Goal: Information Seeking & Learning: Learn about a topic

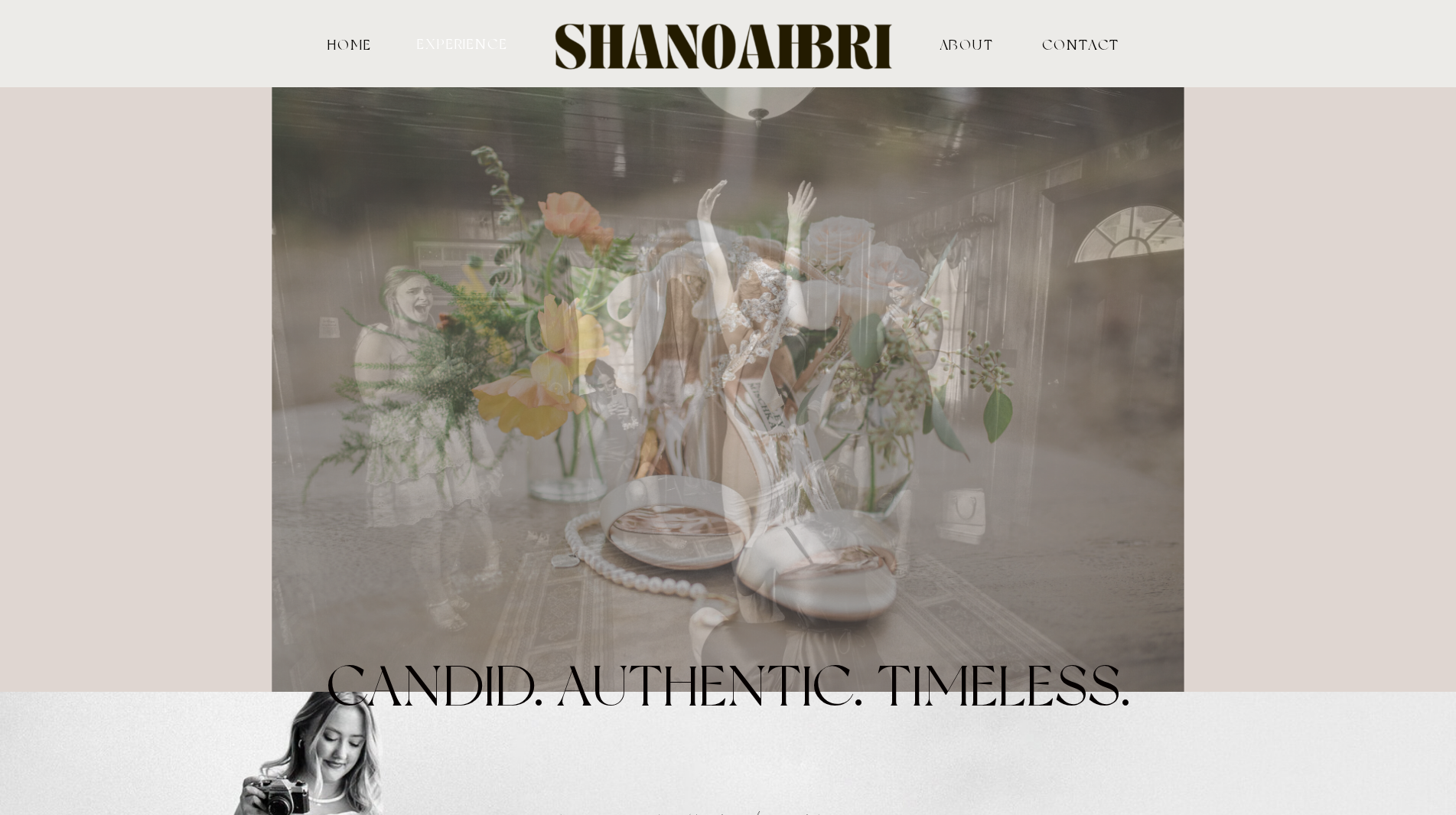
click at [487, 37] on nav "experience" at bounding box center [463, 42] width 95 height 14
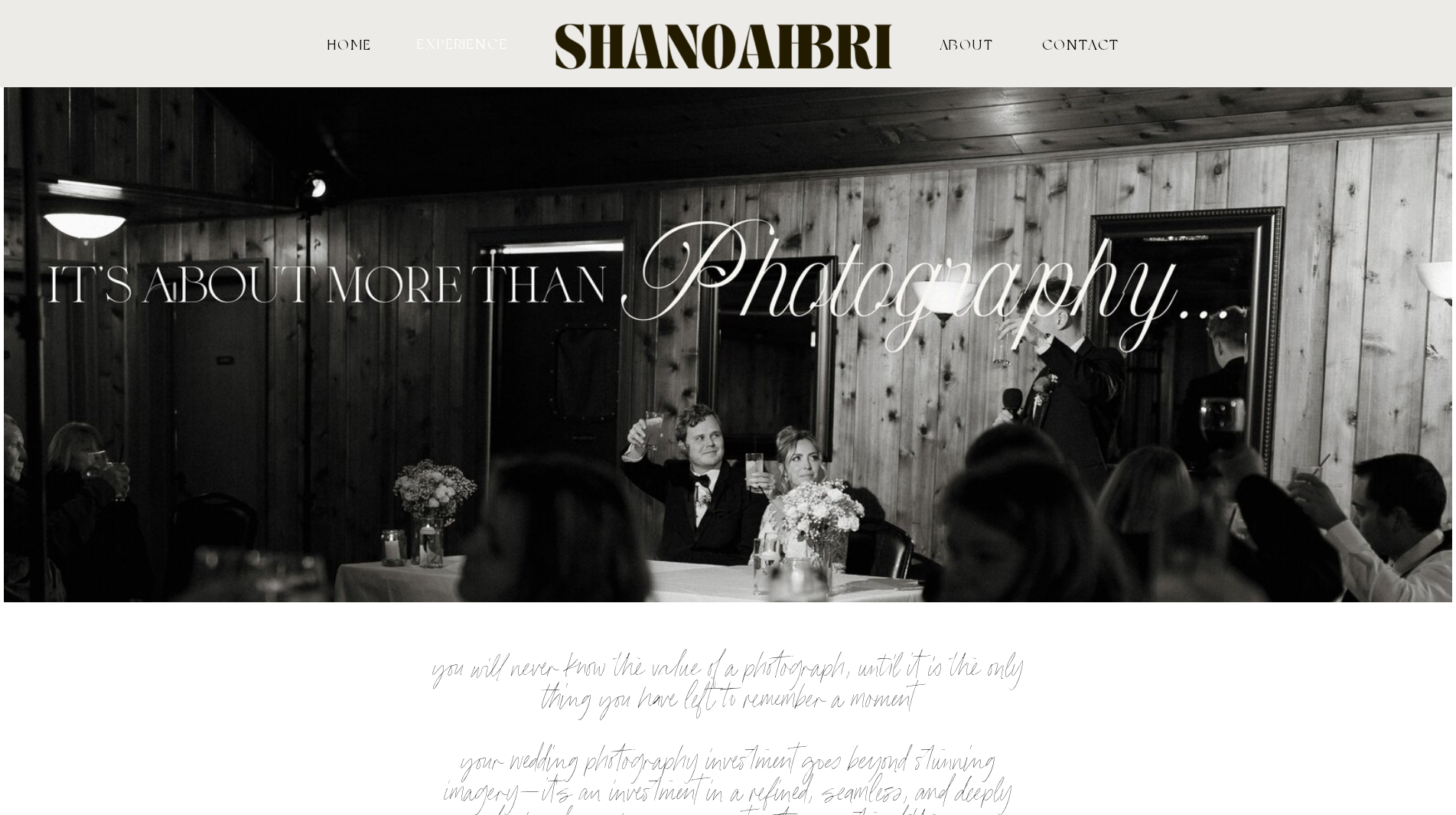
click at [460, 43] on nav "experience" at bounding box center [463, 42] width 95 height 14
click at [961, 43] on nav "ABOUT" at bounding box center [966, 43] width 151 height 14
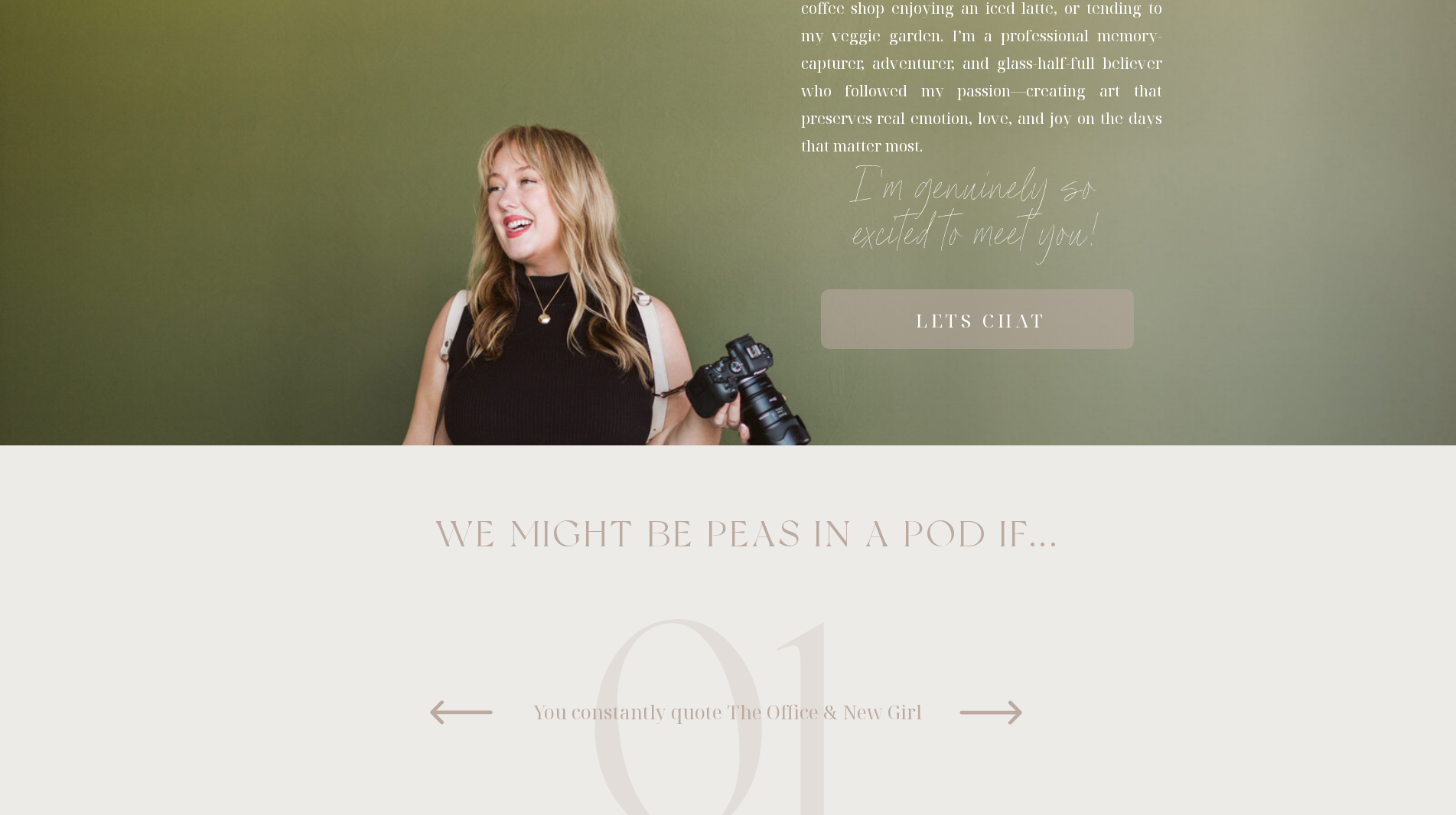
scroll to position [926, 0]
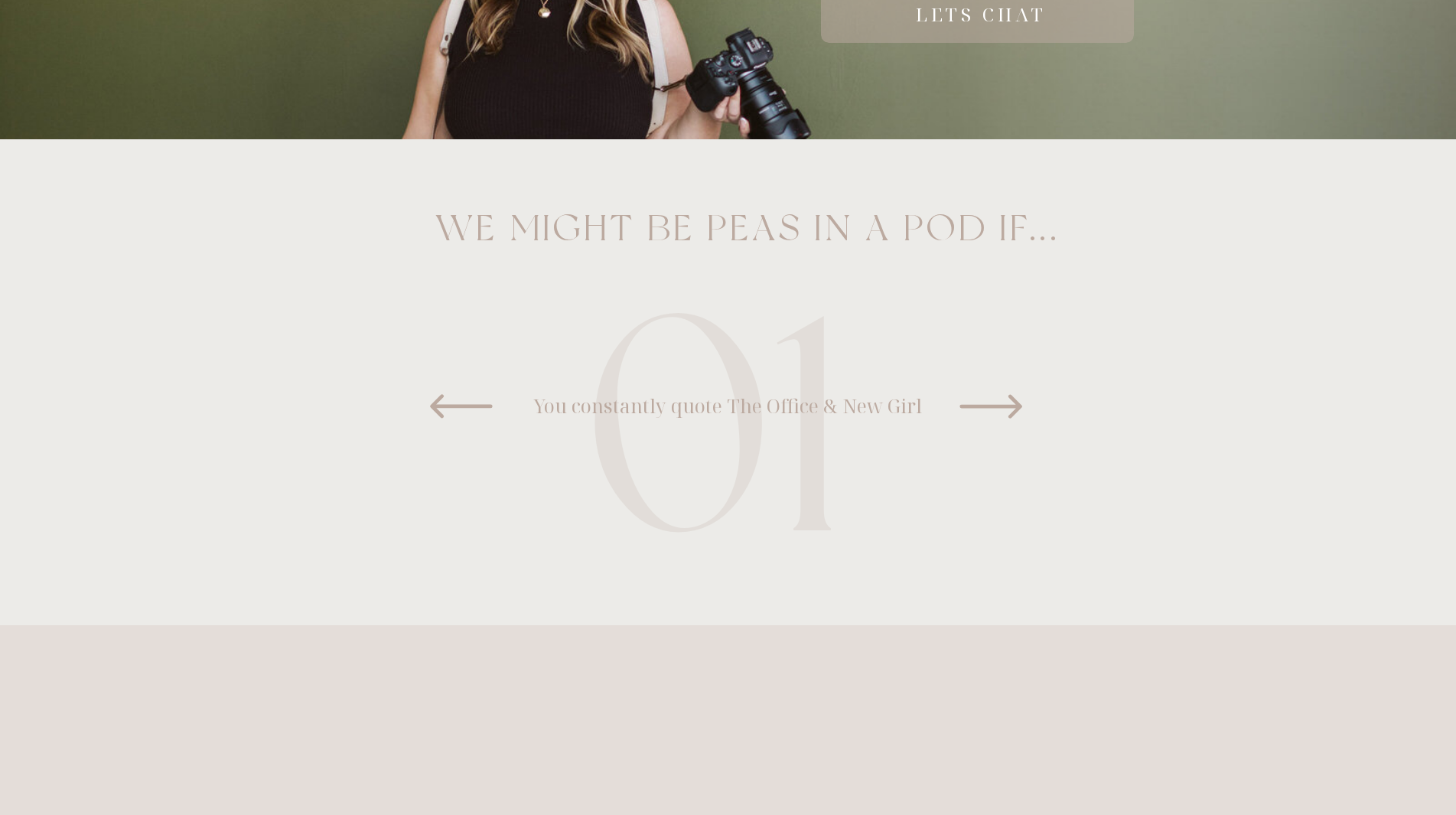
click at [1013, 410] on icon at bounding box center [991, 407] width 77 height 77
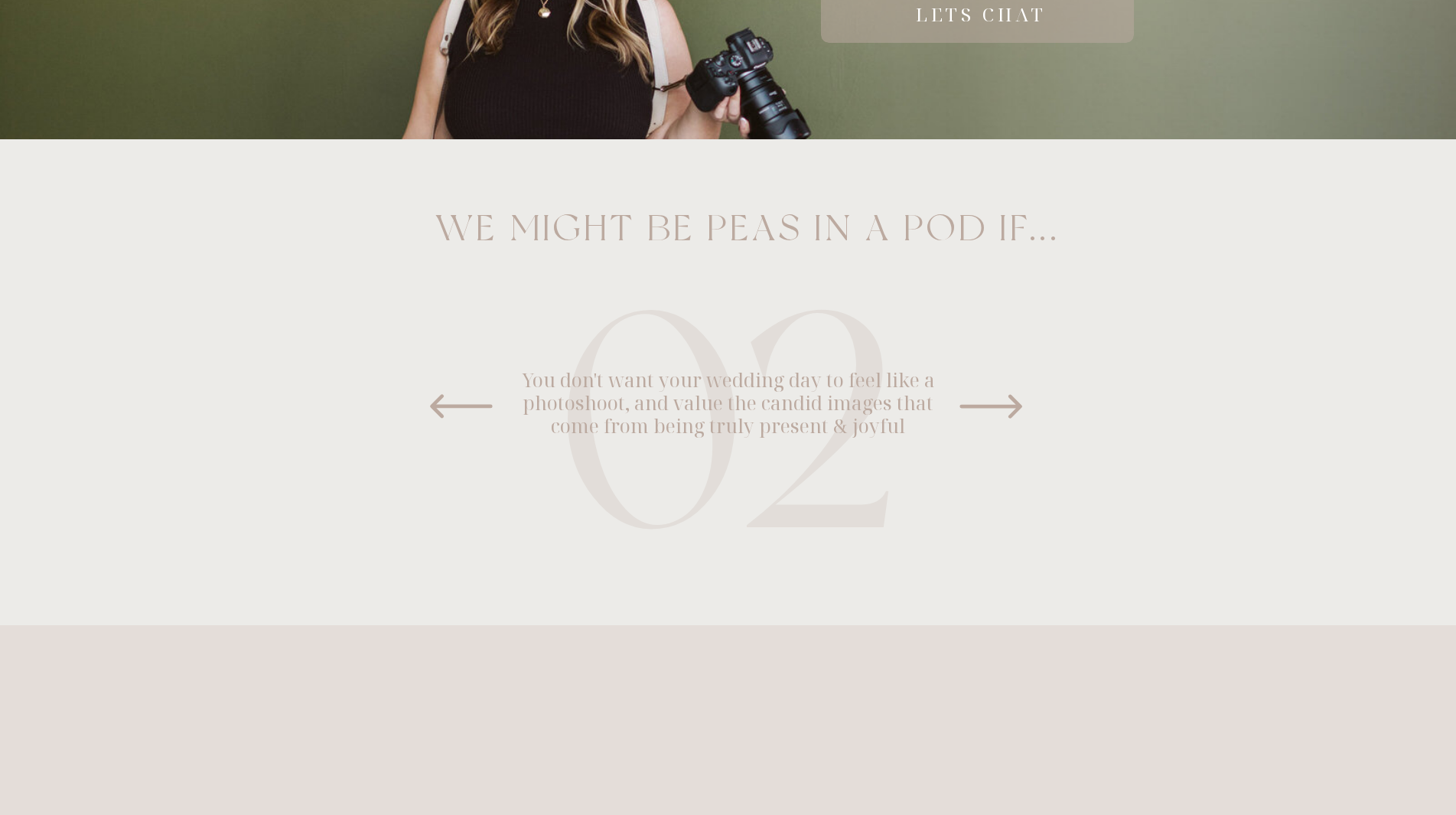
click at [1005, 408] on icon at bounding box center [990, 407] width 62 height 24
click at [442, 404] on icon at bounding box center [461, 407] width 77 height 77
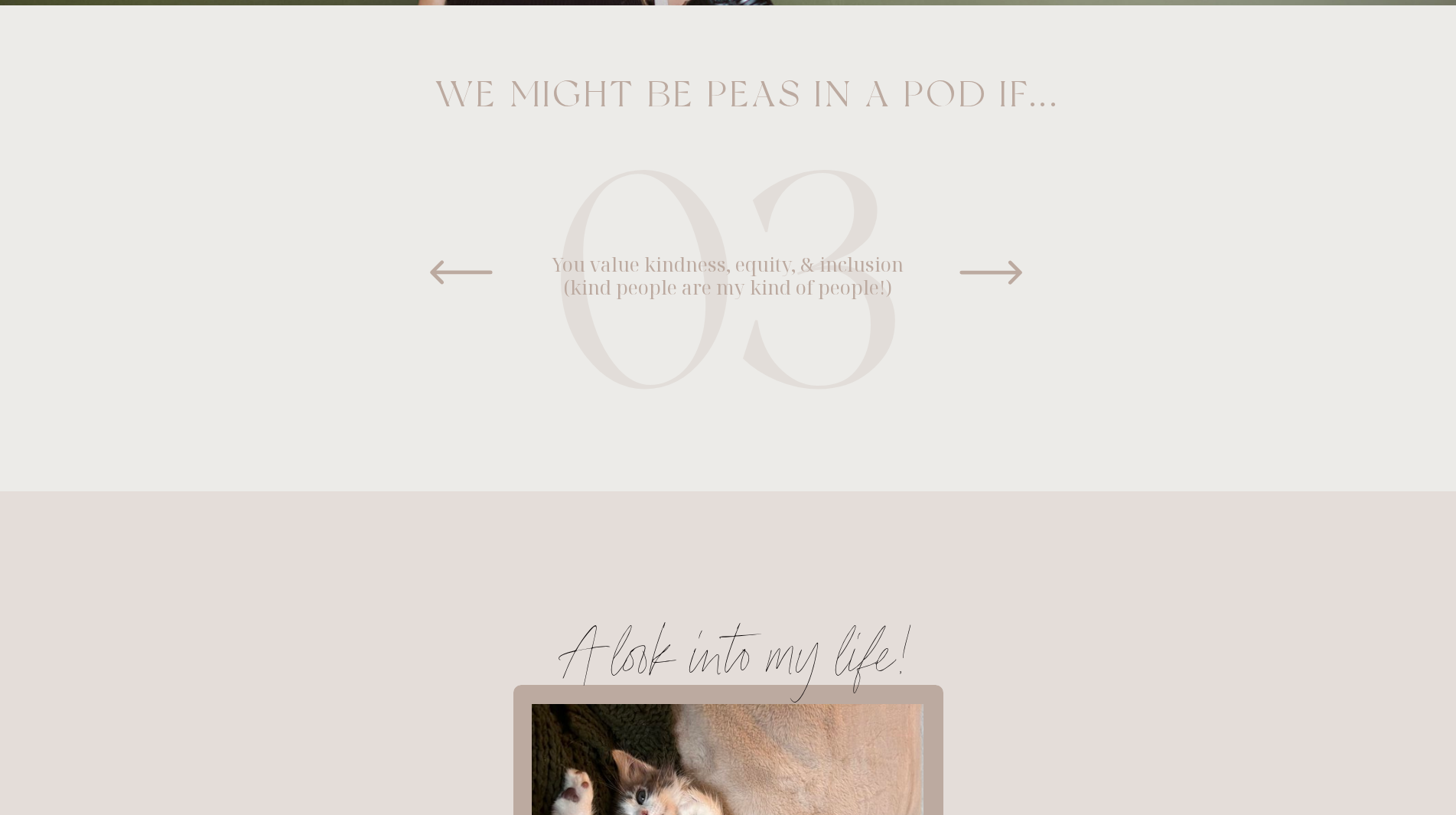
scroll to position [1066, 0]
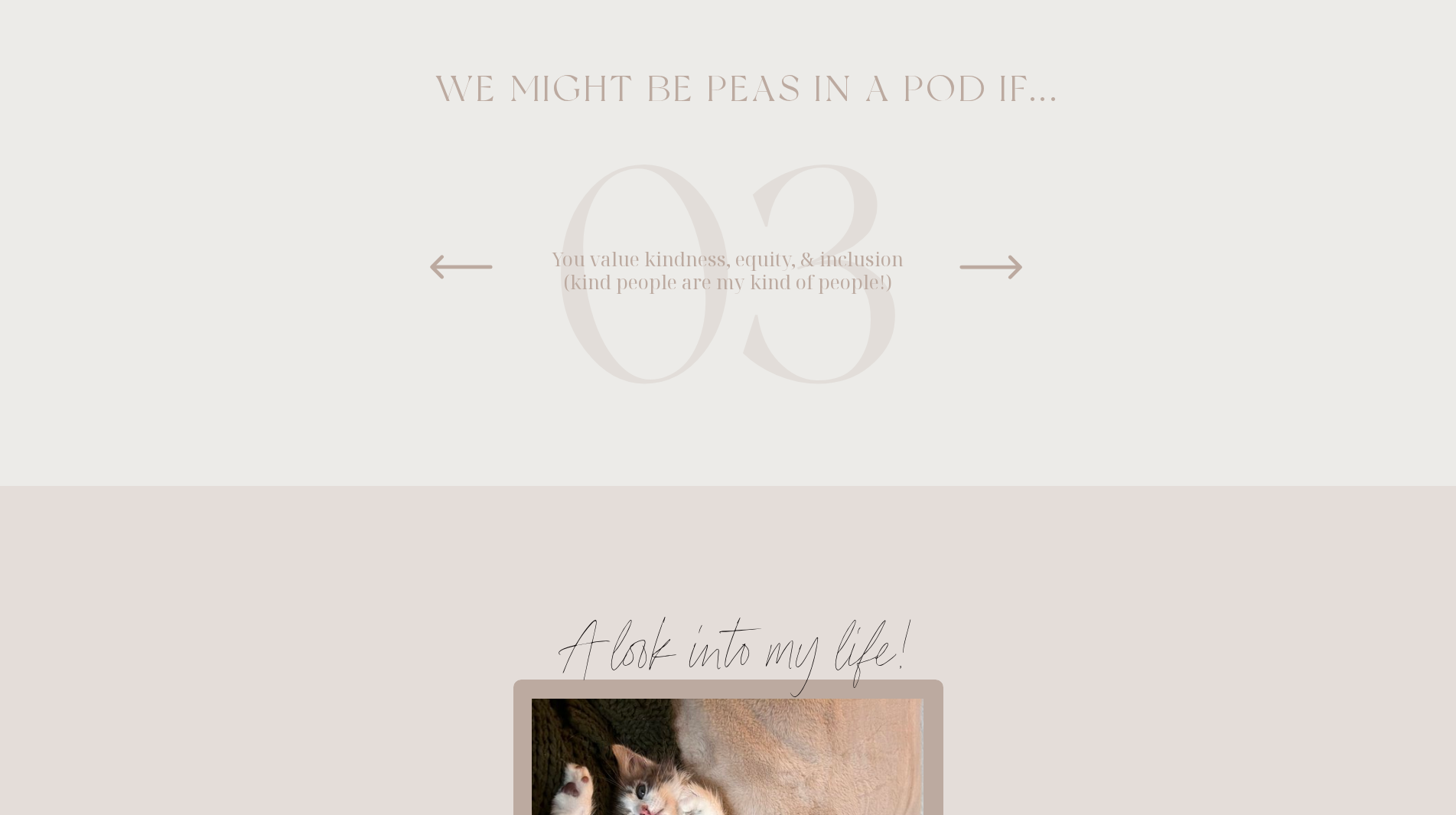
click at [1011, 261] on icon at bounding box center [991, 267] width 77 height 77
click at [1010, 262] on icon at bounding box center [991, 267] width 77 height 77
click at [1006, 268] on icon at bounding box center [990, 267] width 62 height 24
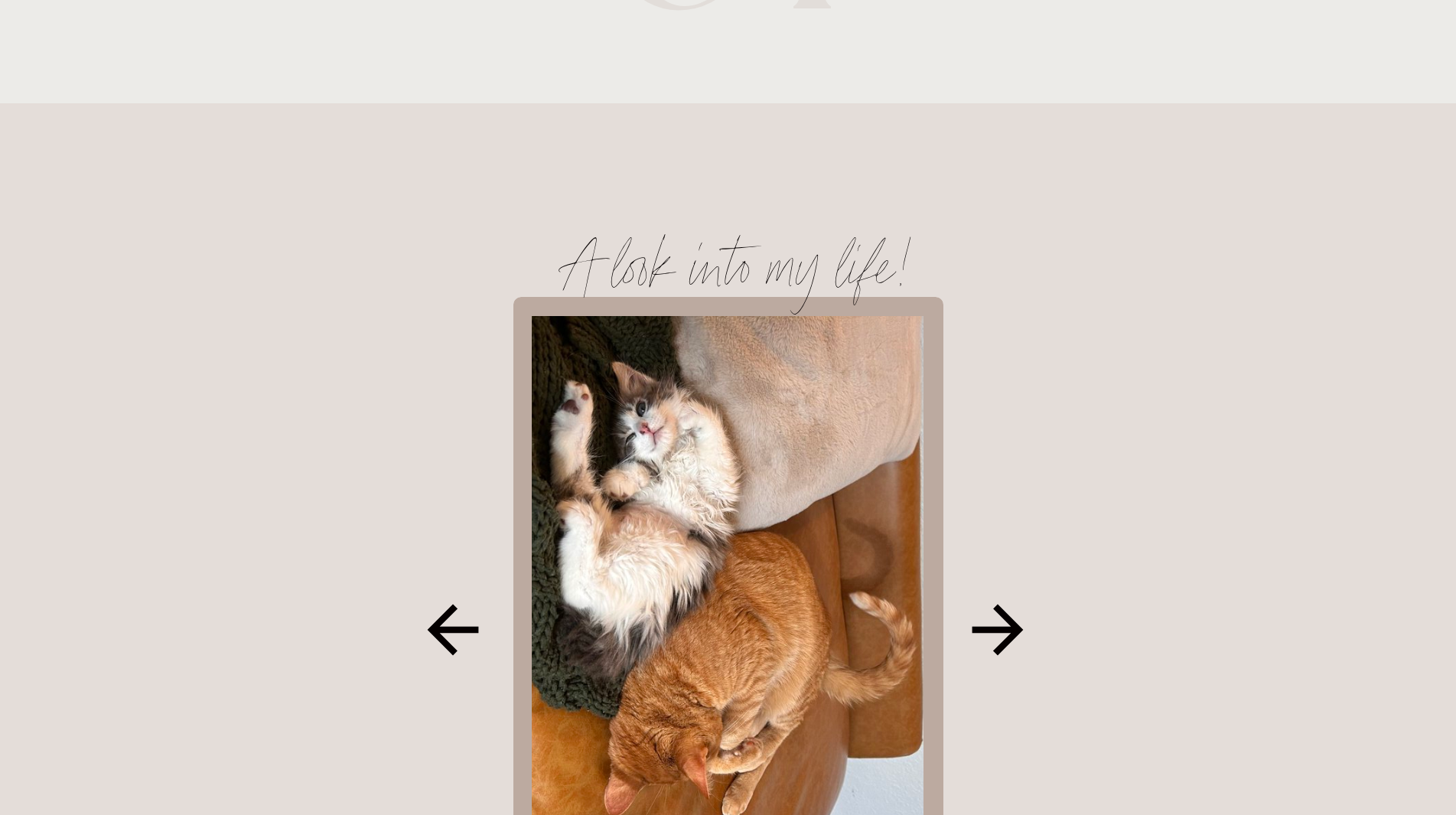
scroll to position [1602, 0]
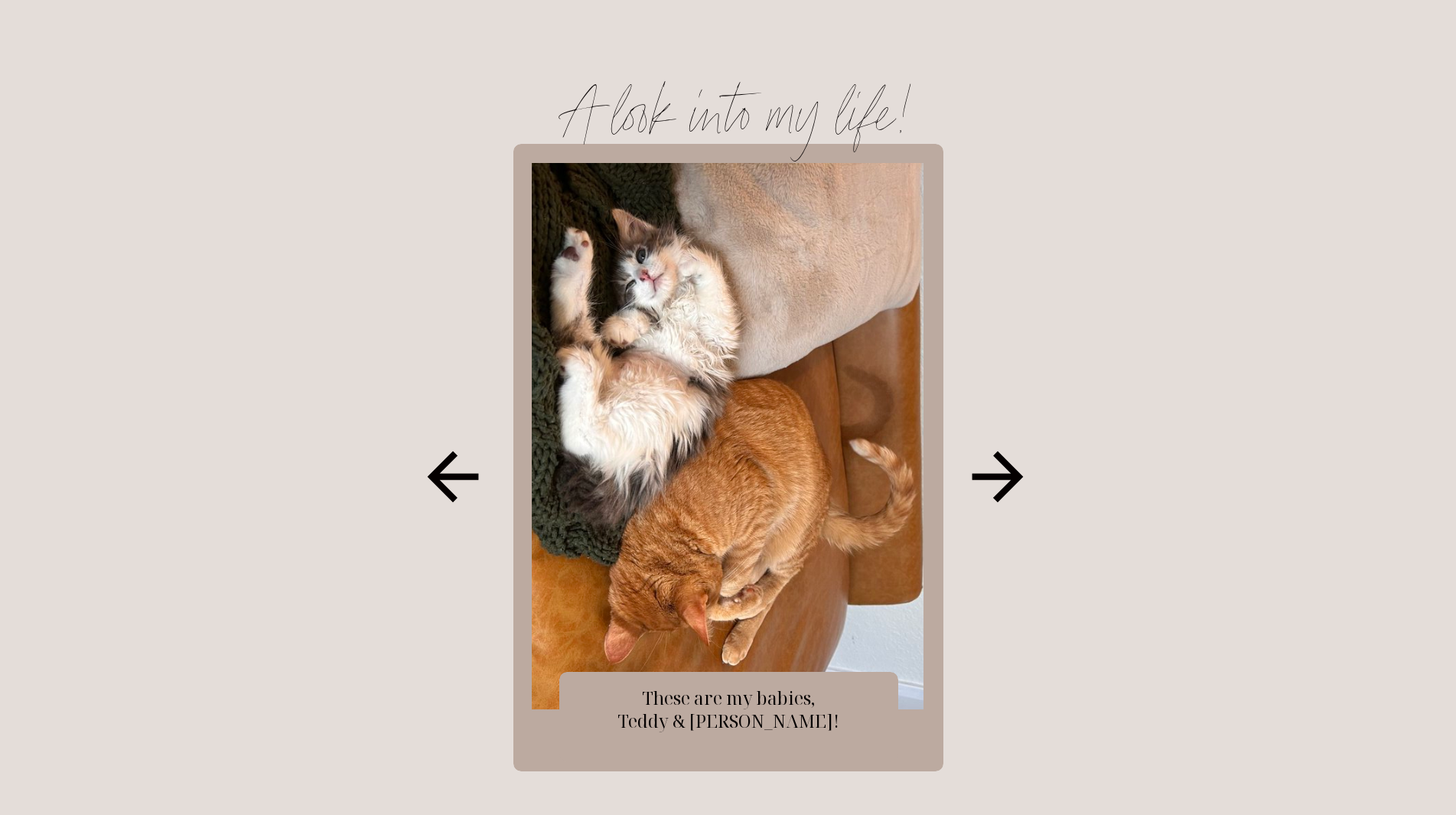
click at [1018, 462] on icon at bounding box center [998, 477] width 77 height 77
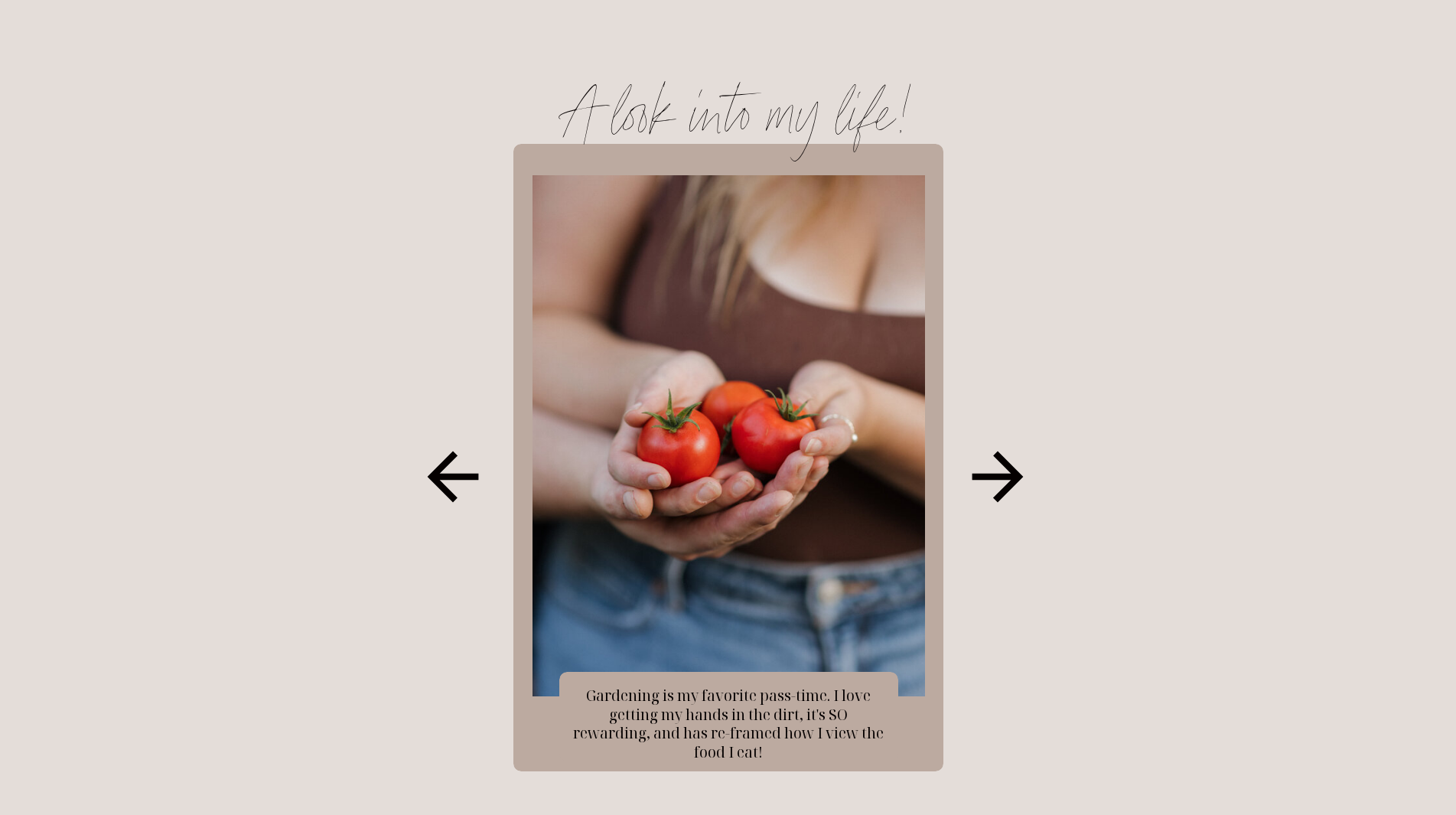
click at [1014, 472] on icon at bounding box center [998, 477] width 52 height 52
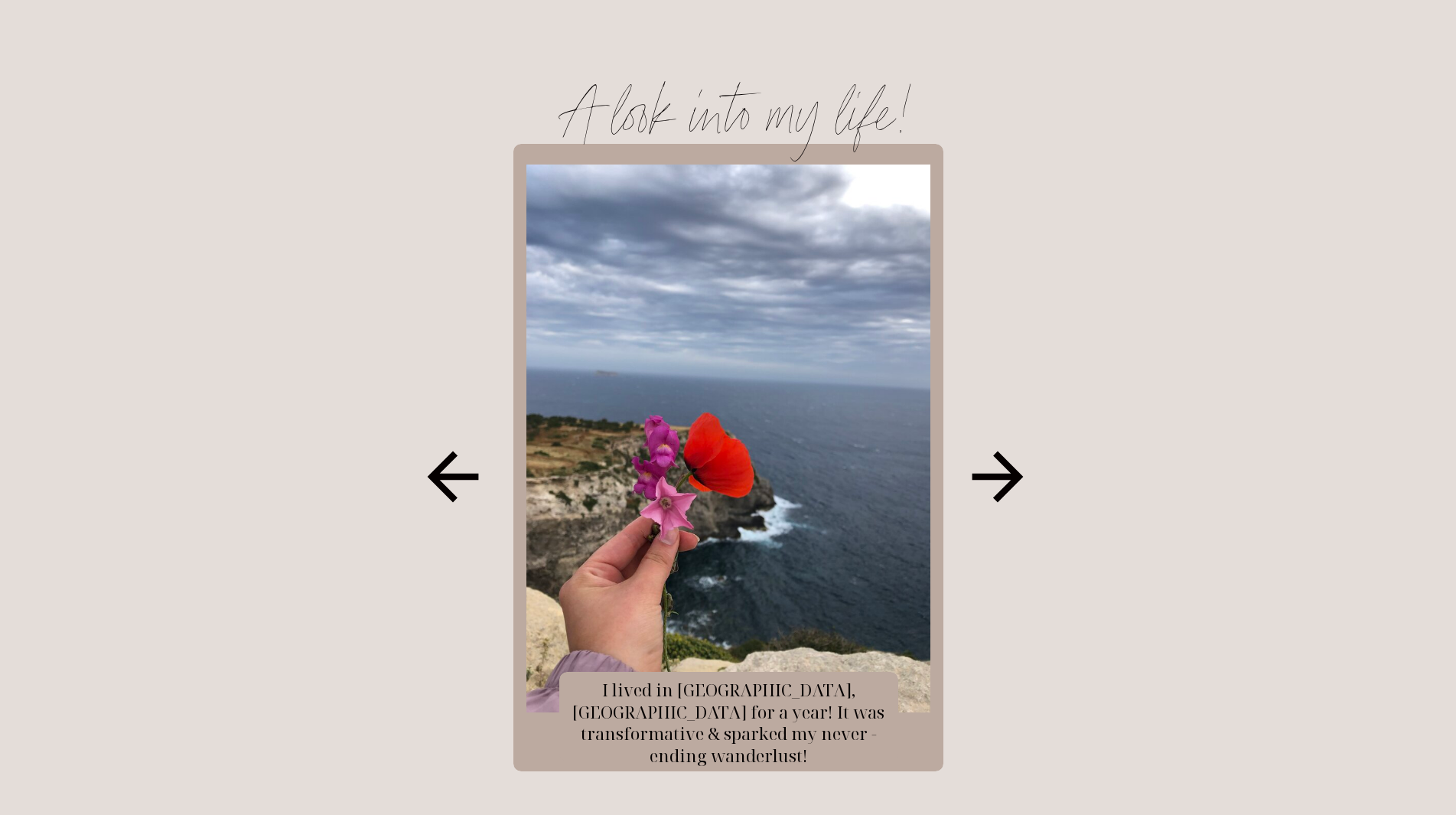
click at [1014, 472] on icon at bounding box center [998, 477] width 52 height 52
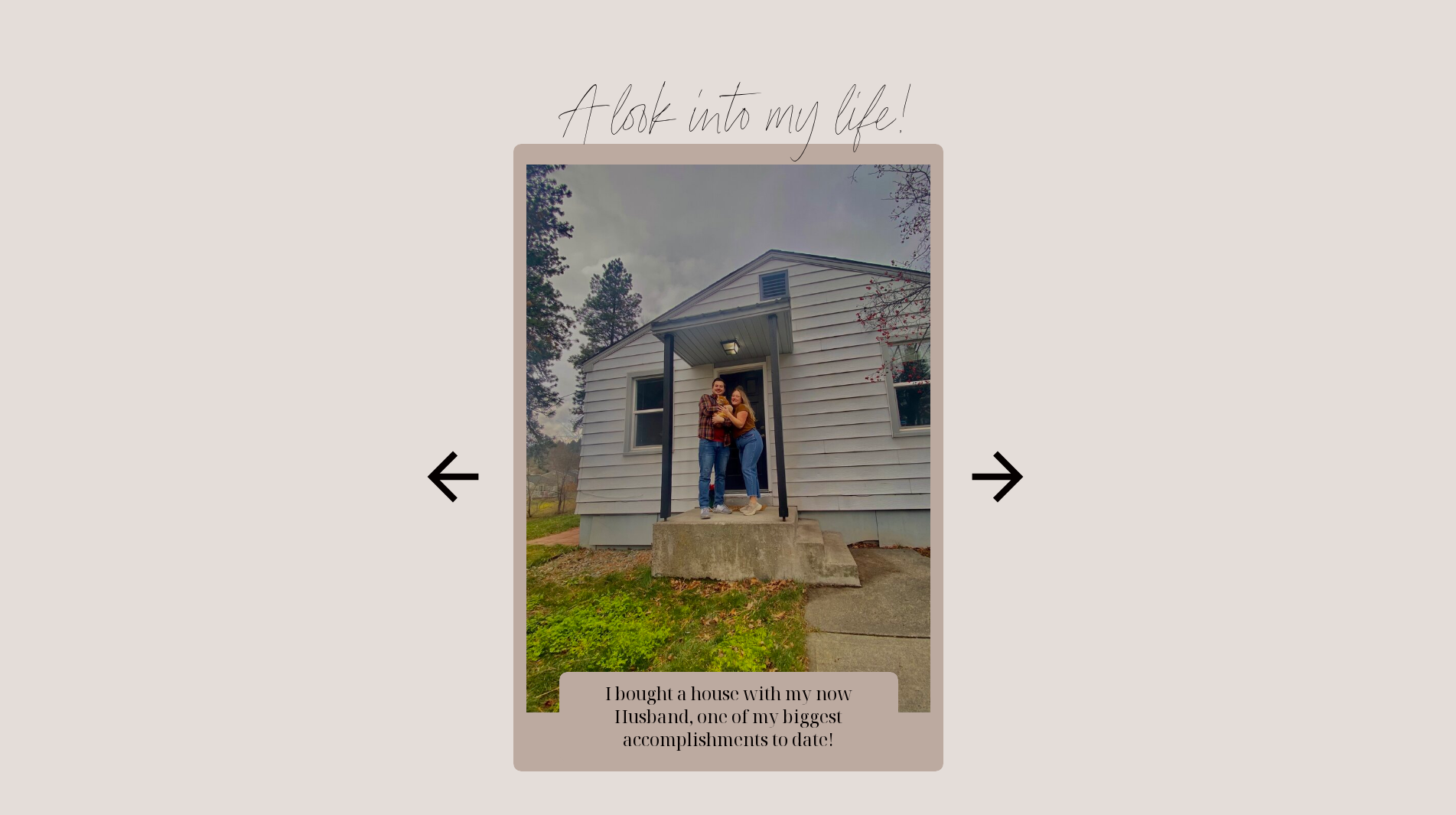
click at [1015, 473] on icon at bounding box center [998, 477] width 52 height 52
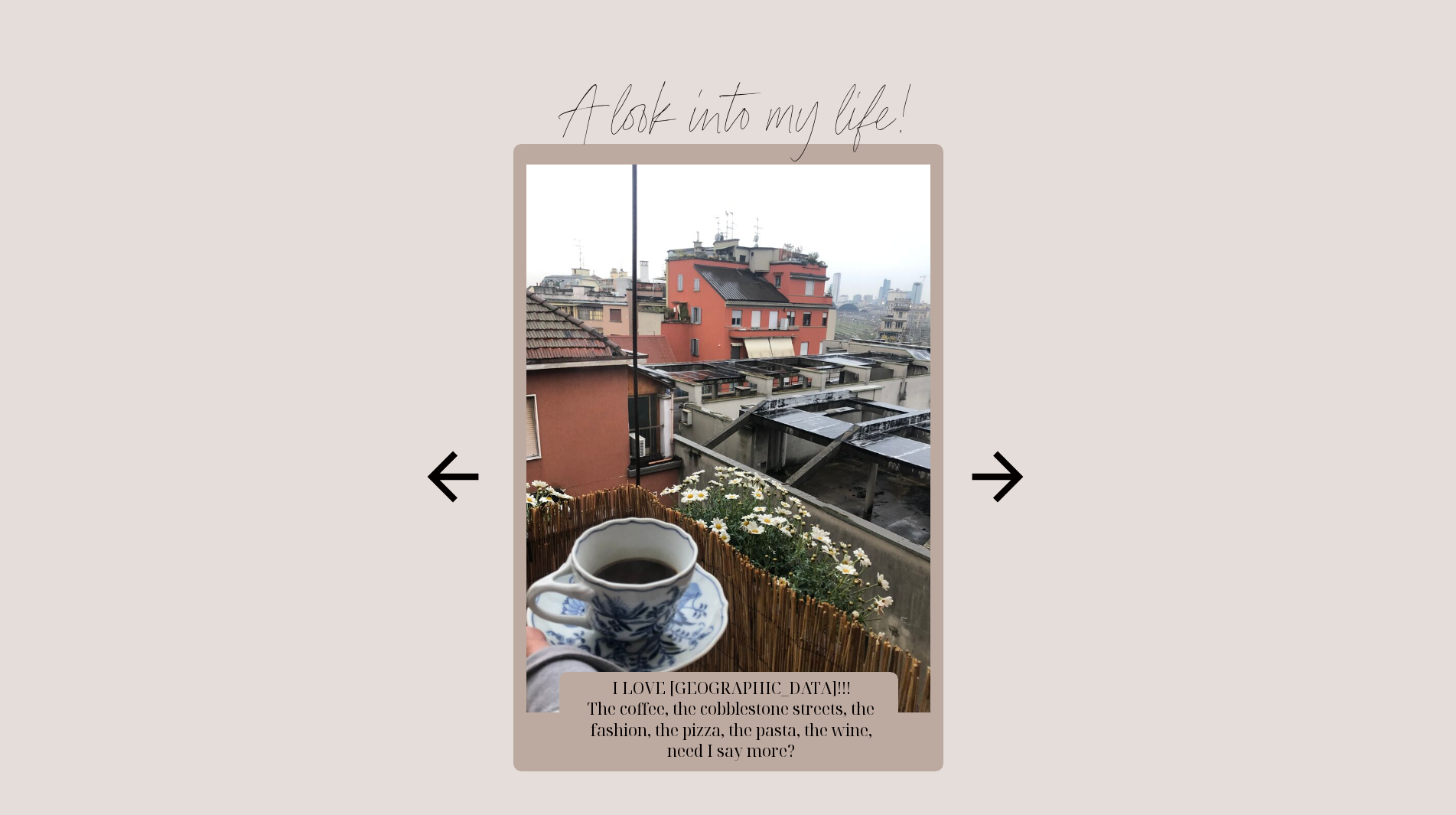
click at [1015, 474] on icon at bounding box center [998, 477] width 52 height 52
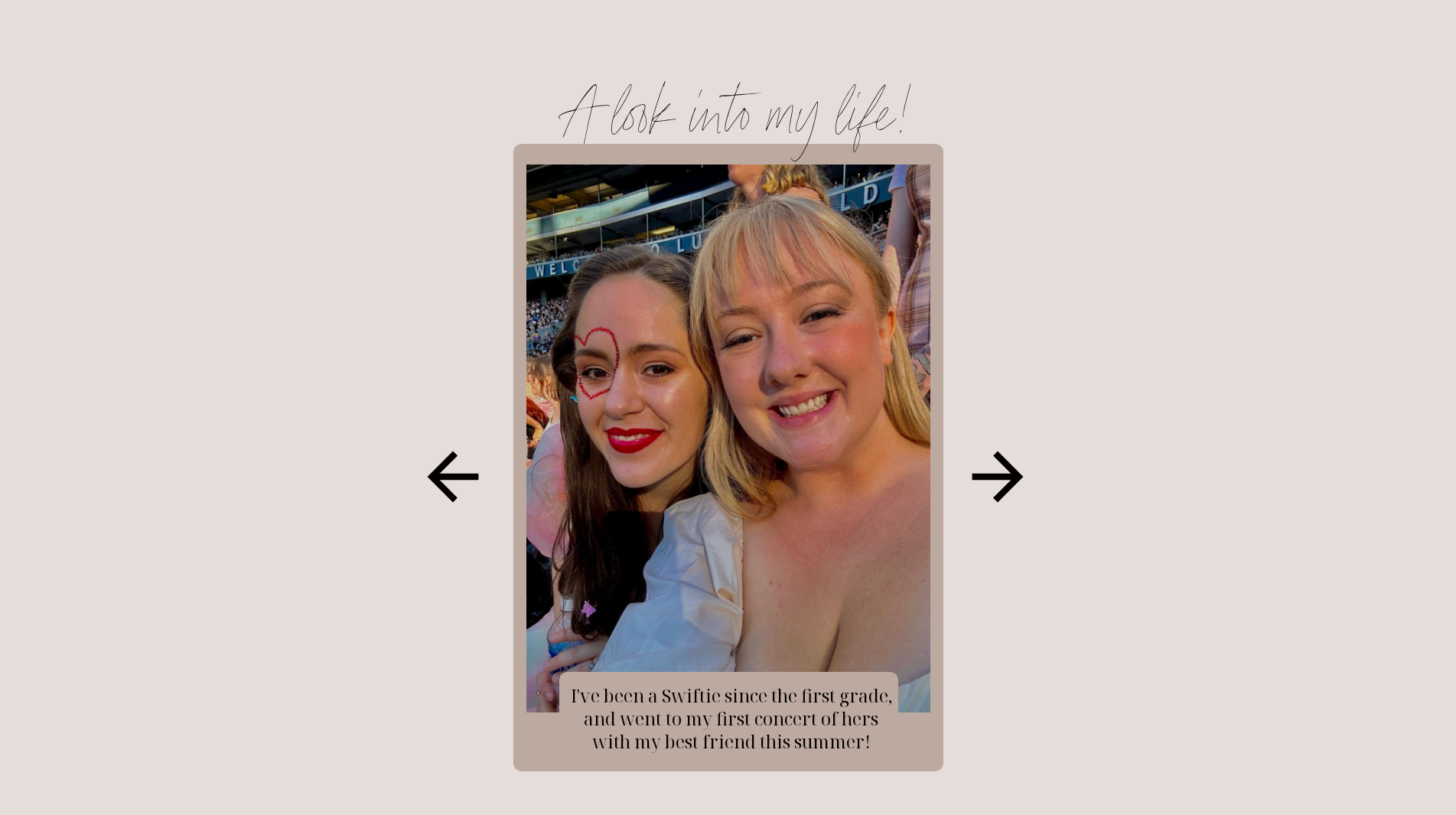
click at [1008, 485] on icon at bounding box center [998, 477] width 52 height 52
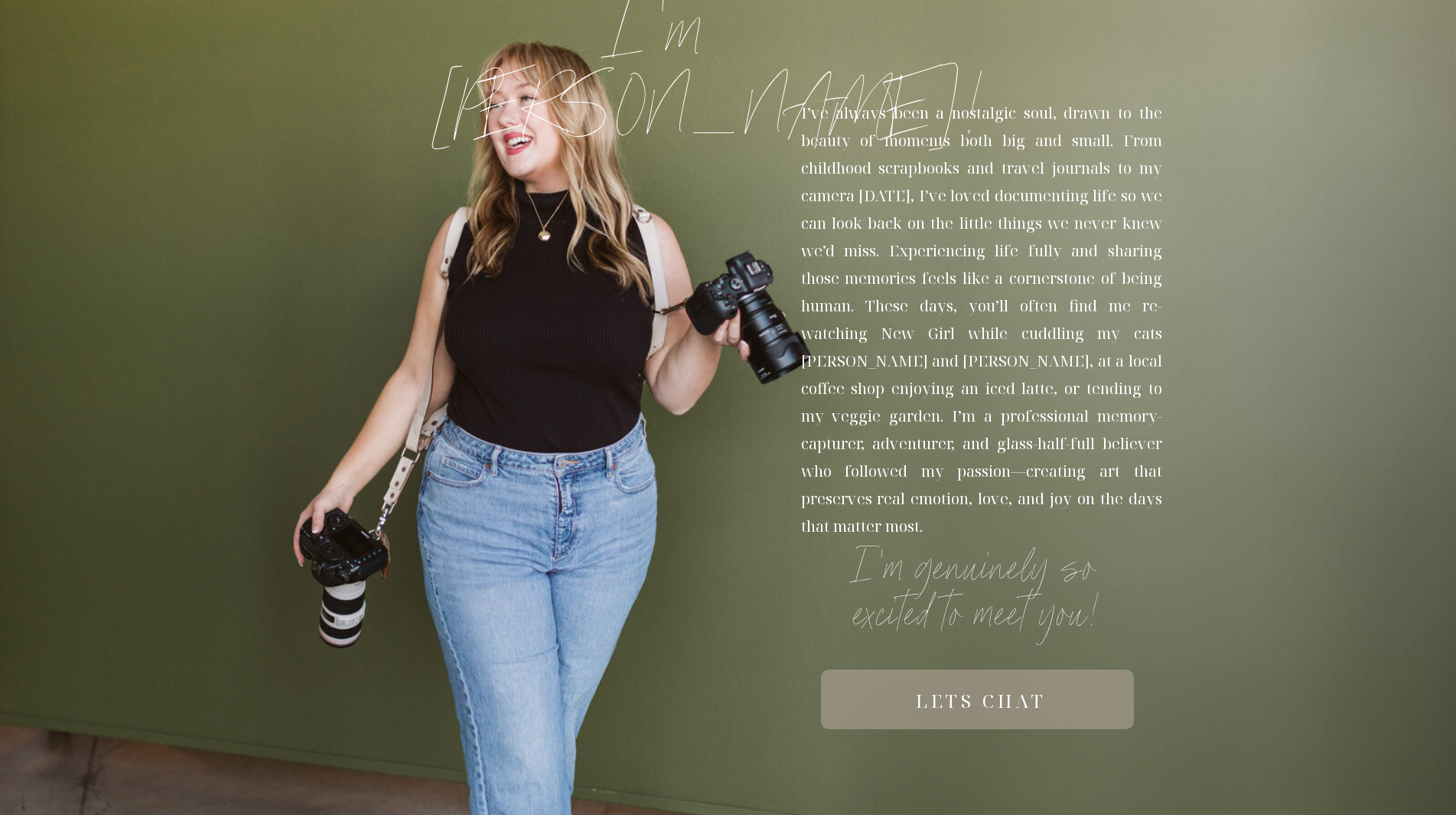
scroll to position [0, 0]
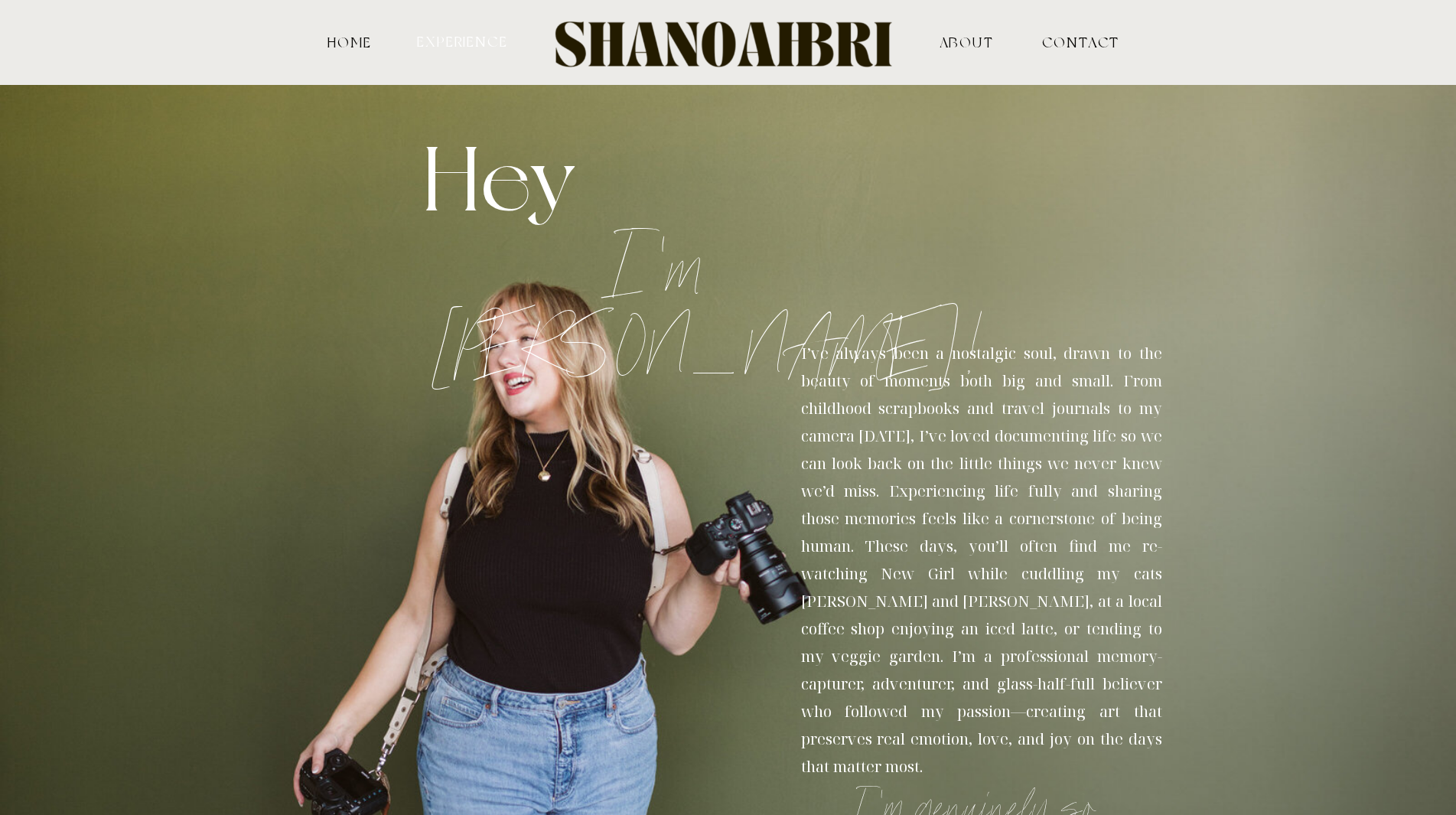
click at [447, 43] on nav "experience" at bounding box center [463, 40] width 95 height 14
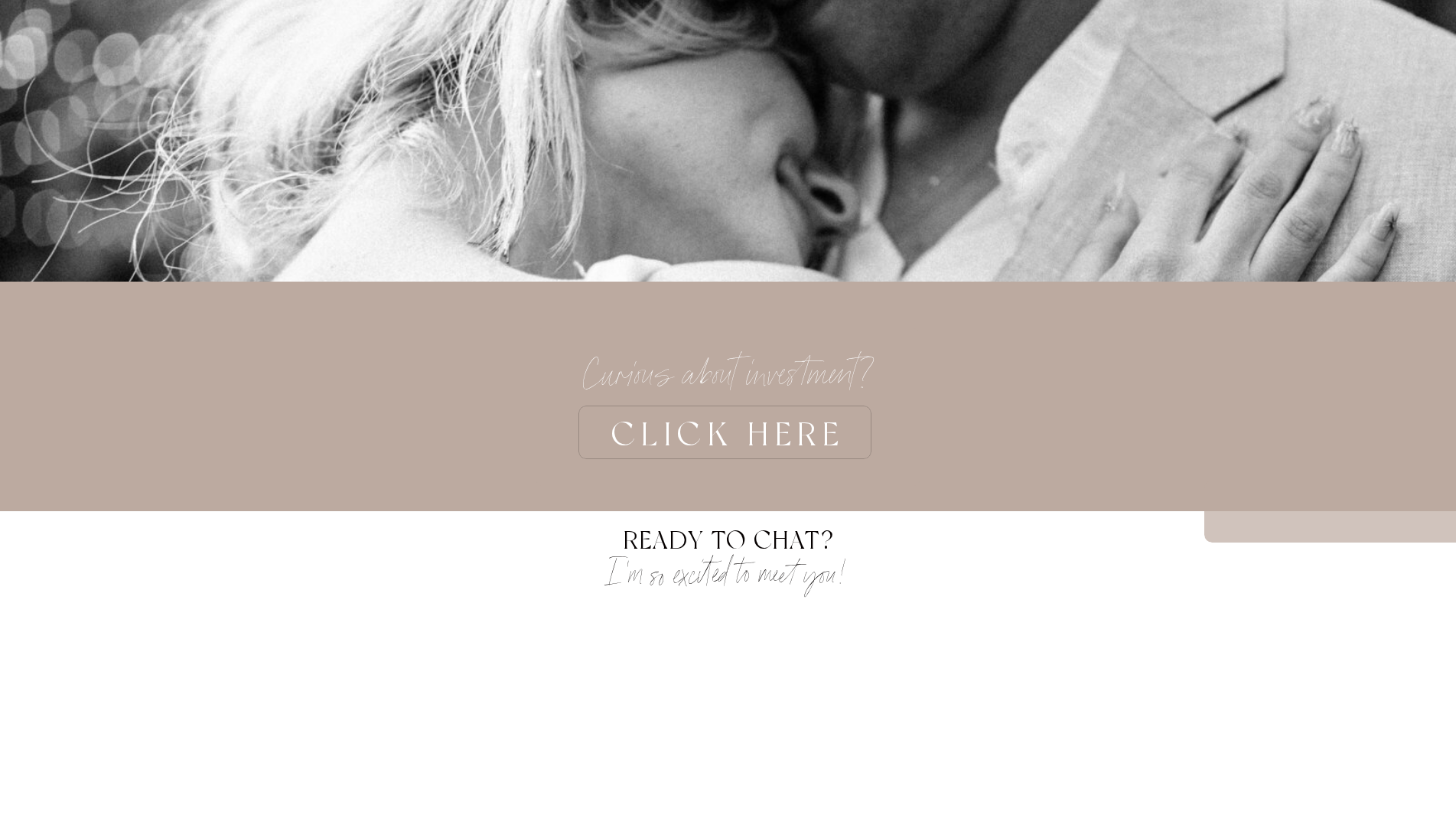
scroll to position [4669, 0]
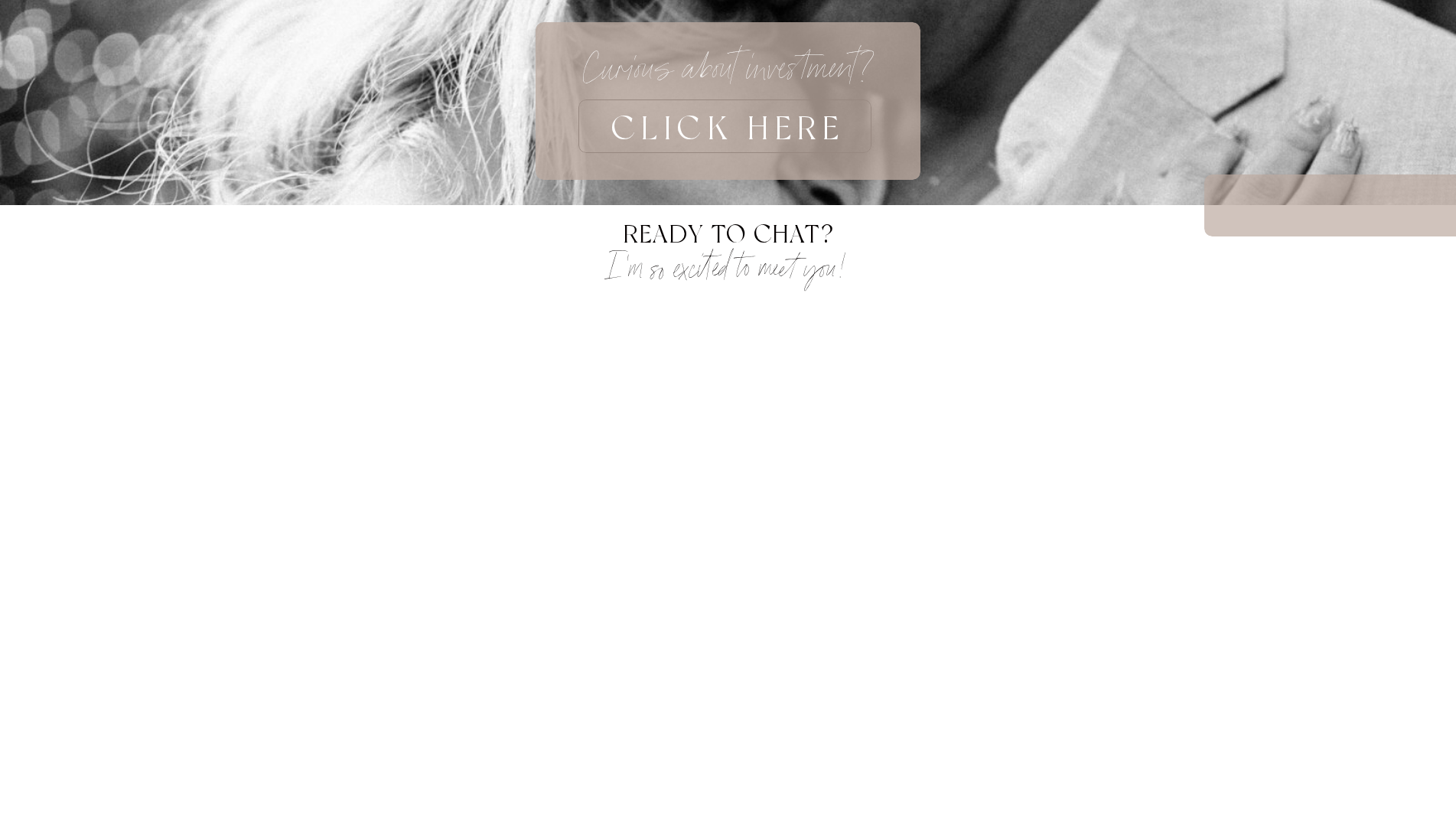
click at [692, 131] on h3 "CLICK HERE" at bounding box center [728, 126] width 484 height 53
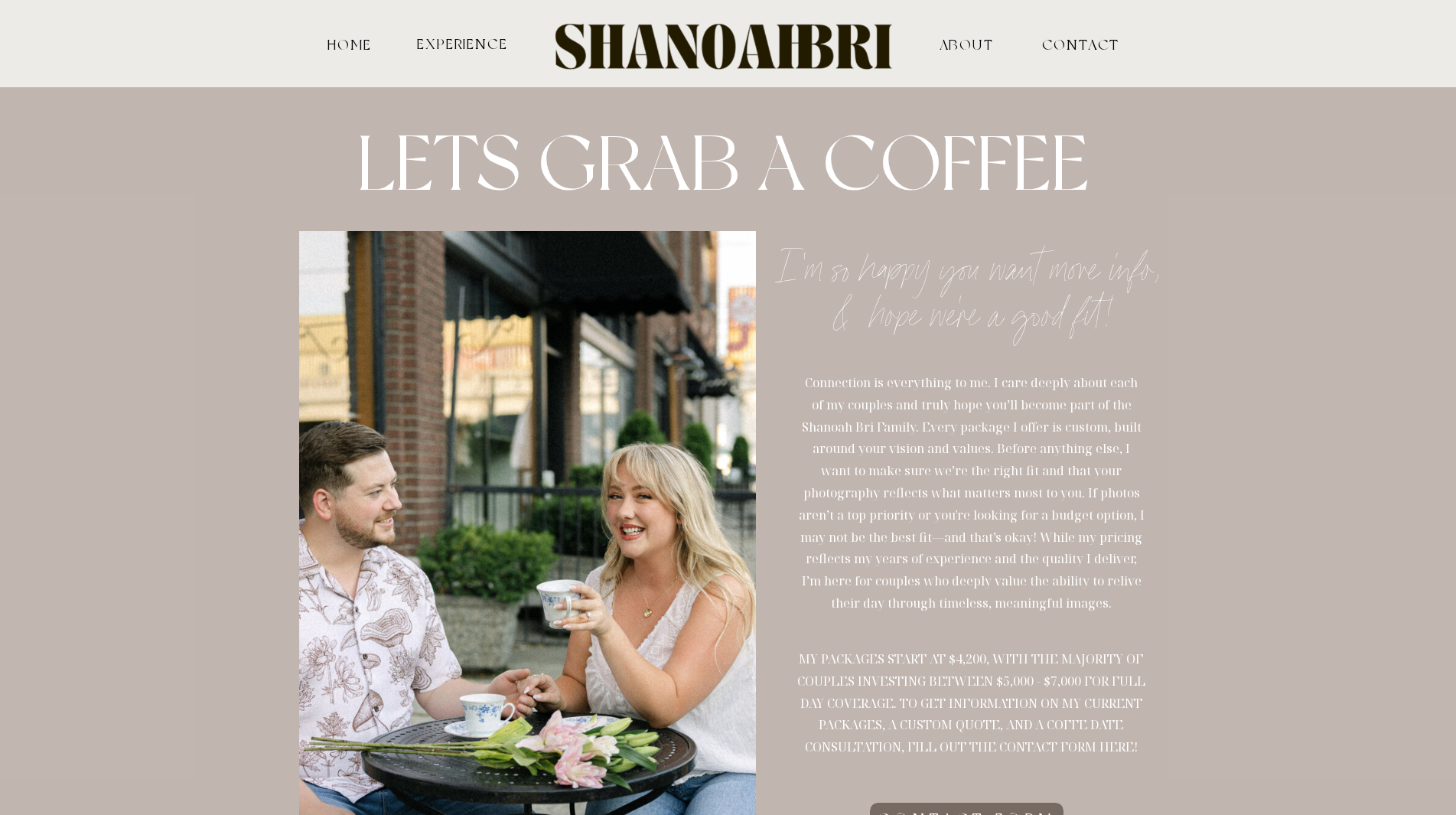
scroll to position [306, 0]
